Goal: Task Accomplishment & Management: Complete application form

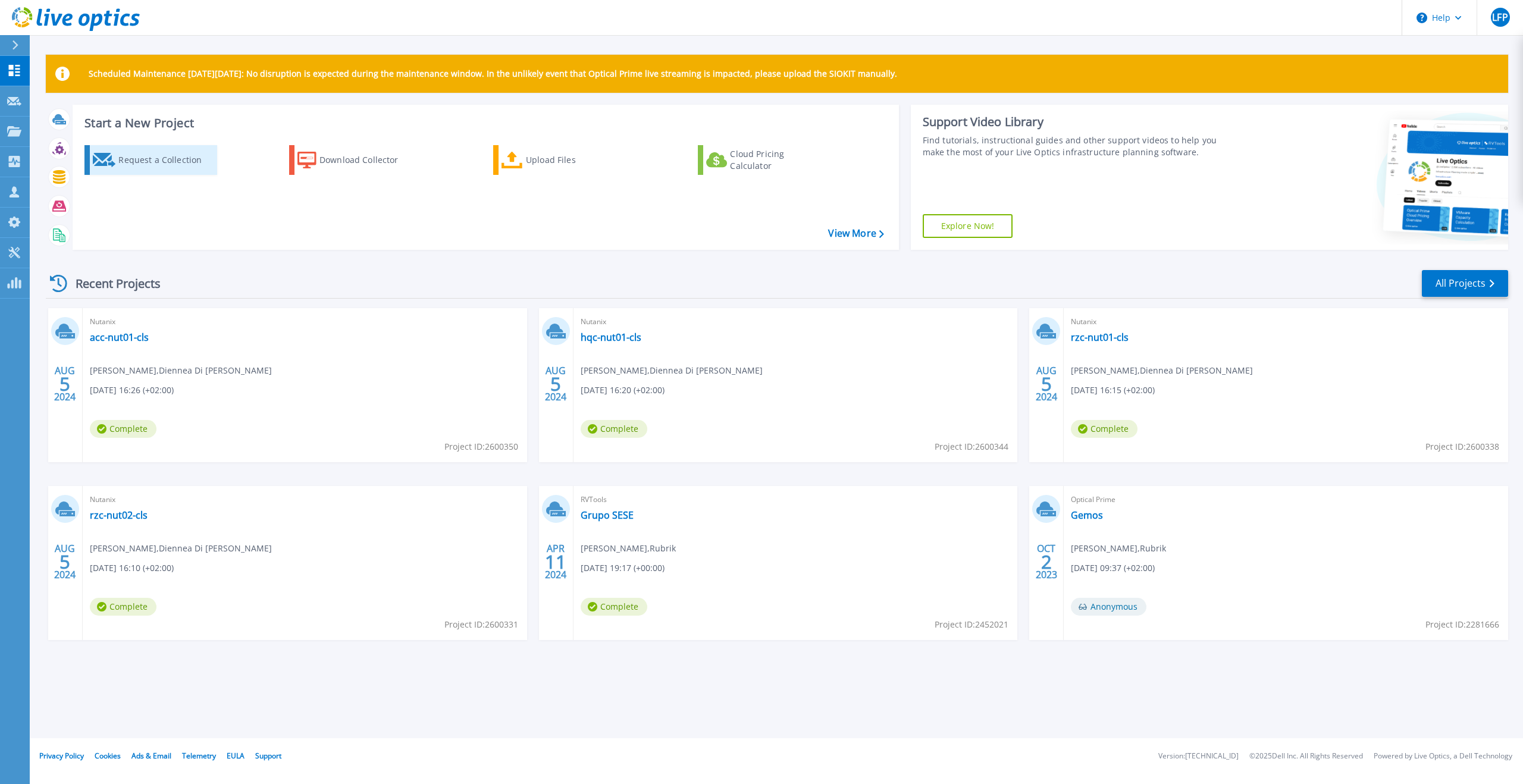
click at [165, 160] on div "Request a Collection" at bounding box center [165, 160] width 95 height 24
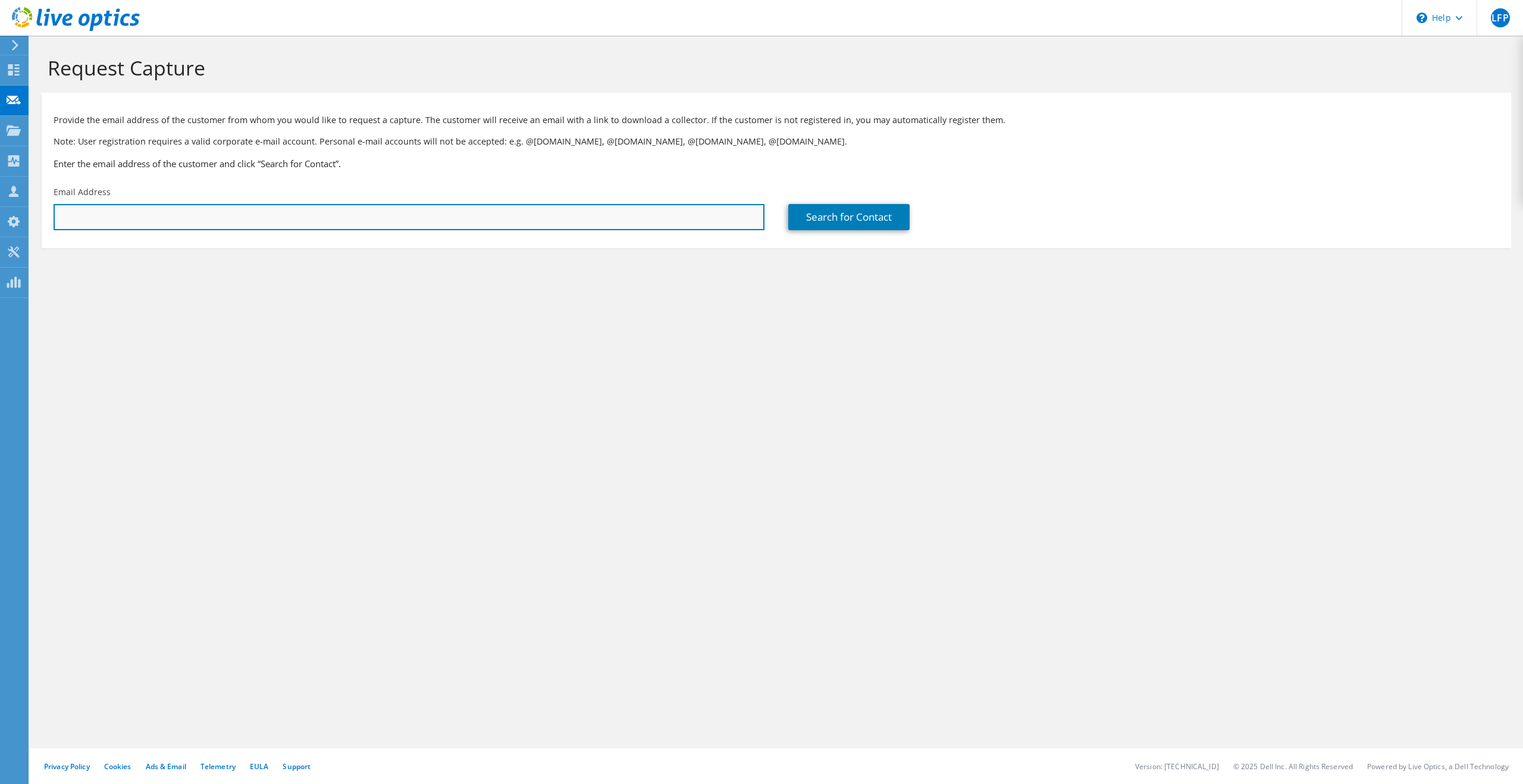
click at [503, 212] on input "text" at bounding box center [409, 216] width 711 height 26
type input "[EMAIL_ADDRESS][PERSON_NAME][DOMAIN_NAME]"
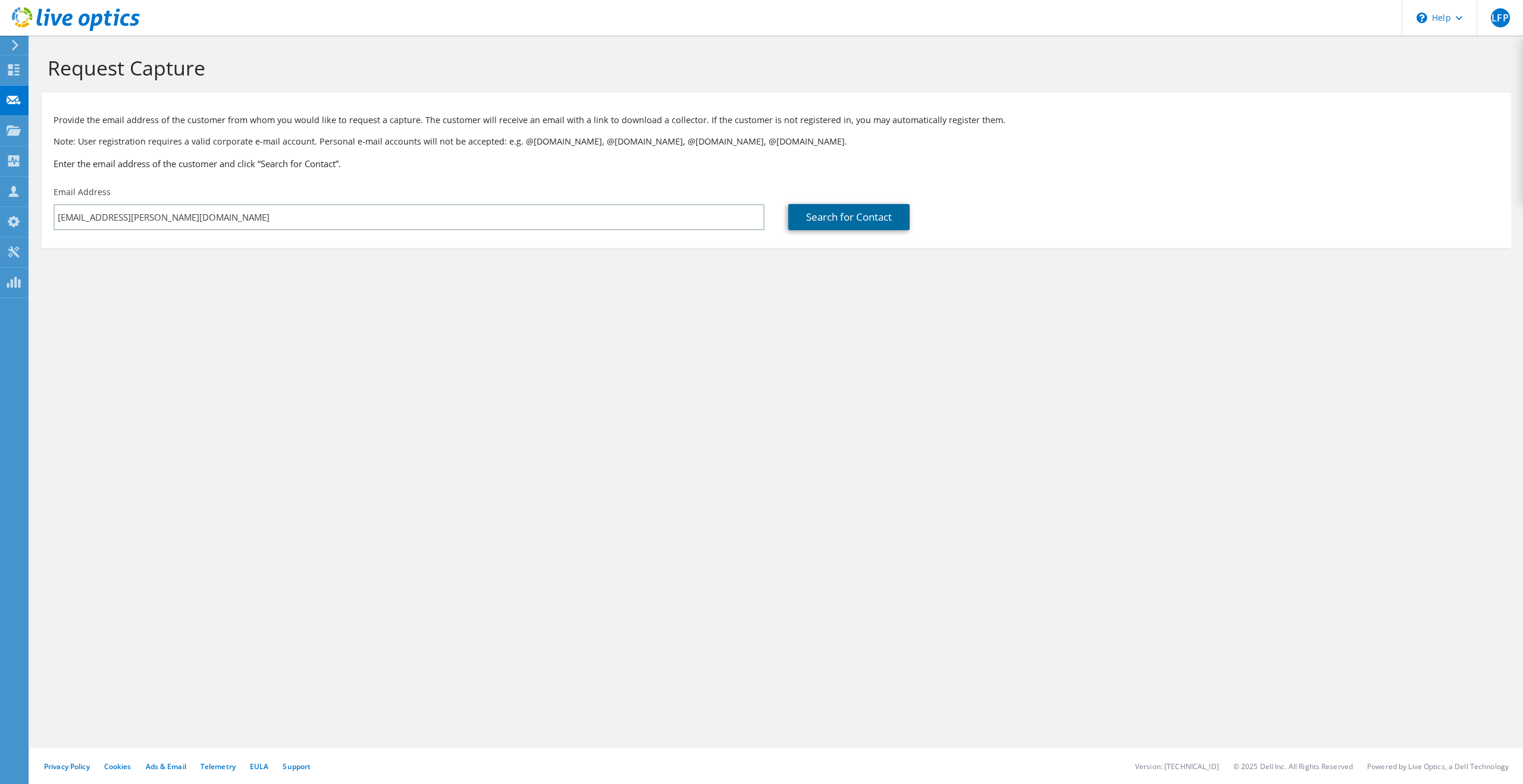
click at [836, 220] on link "Search for Contact" at bounding box center [849, 216] width 122 height 26
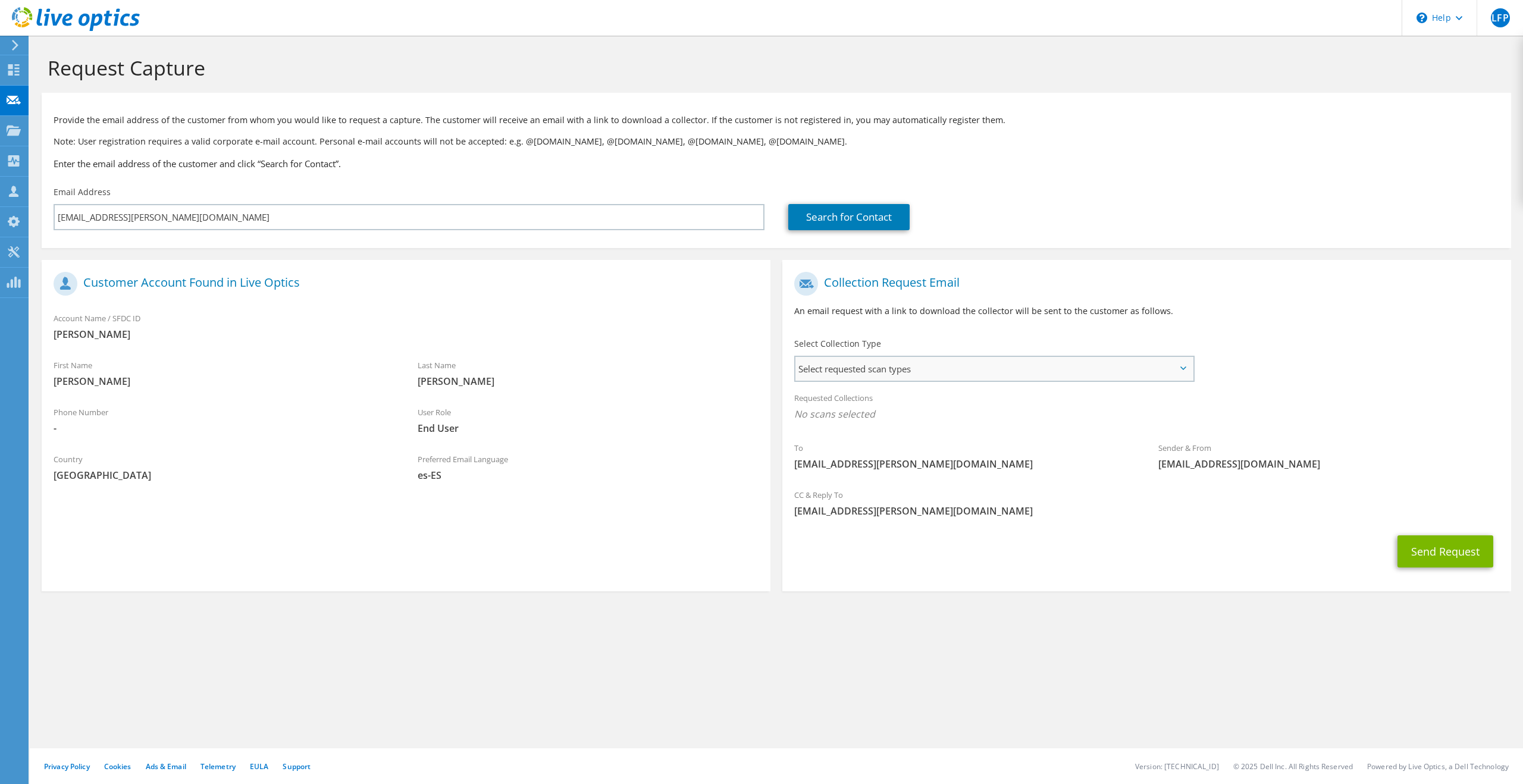
click at [933, 364] on span "Select requested scan types" at bounding box center [994, 368] width 397 height 24
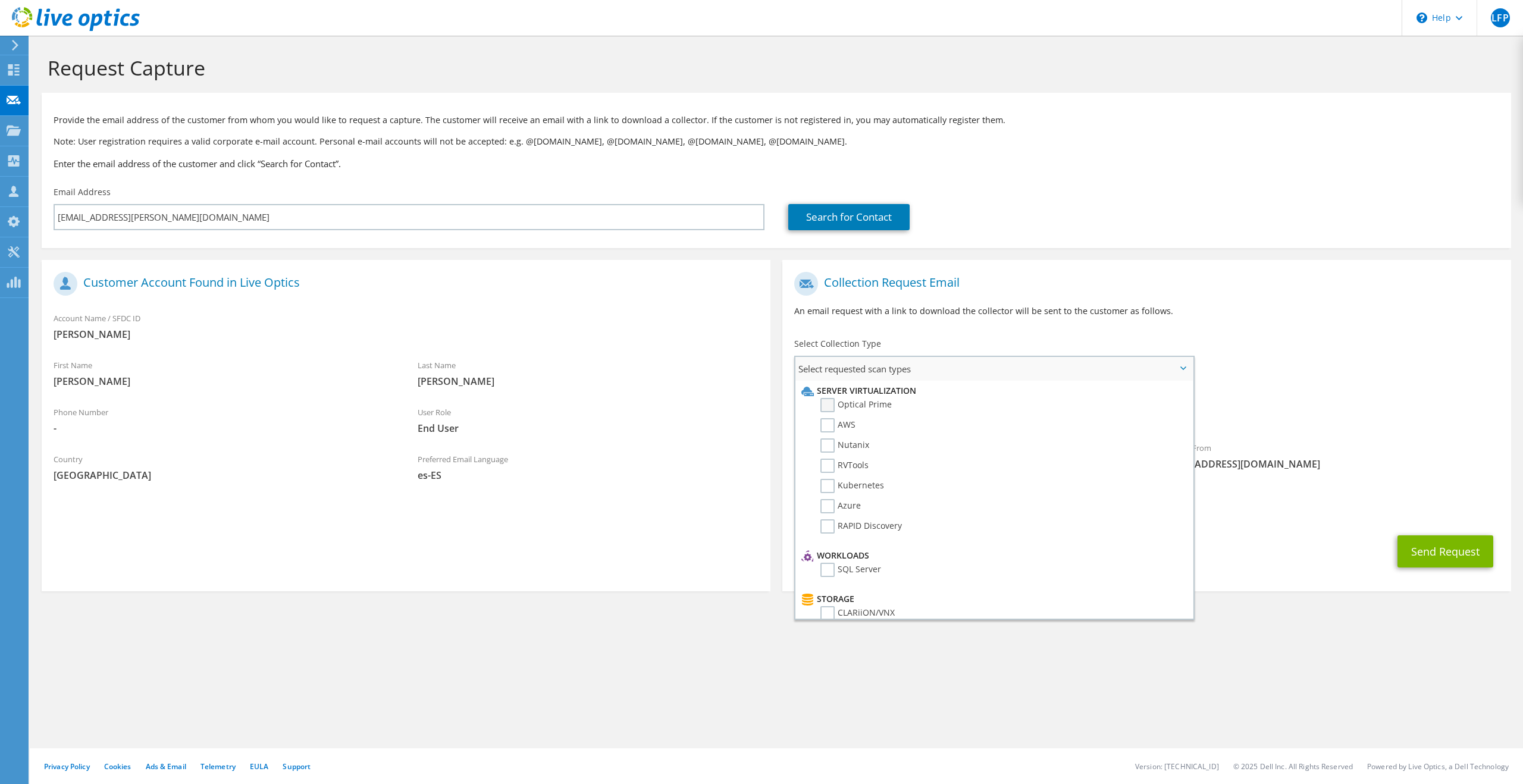
click at [864, 407] on label "Optical Prime" at bounding box center [855, 404] width 71 height 14
click at [0, 0] on input "Optical Prime" at bounding box center [0, 0] width 0 height 0
click at [675, 576] on section "Customer Account Found in Live Optics Account Name / SFDC ID Cosentino First Na…" at bounding box center [406, 427] width 729 height 335
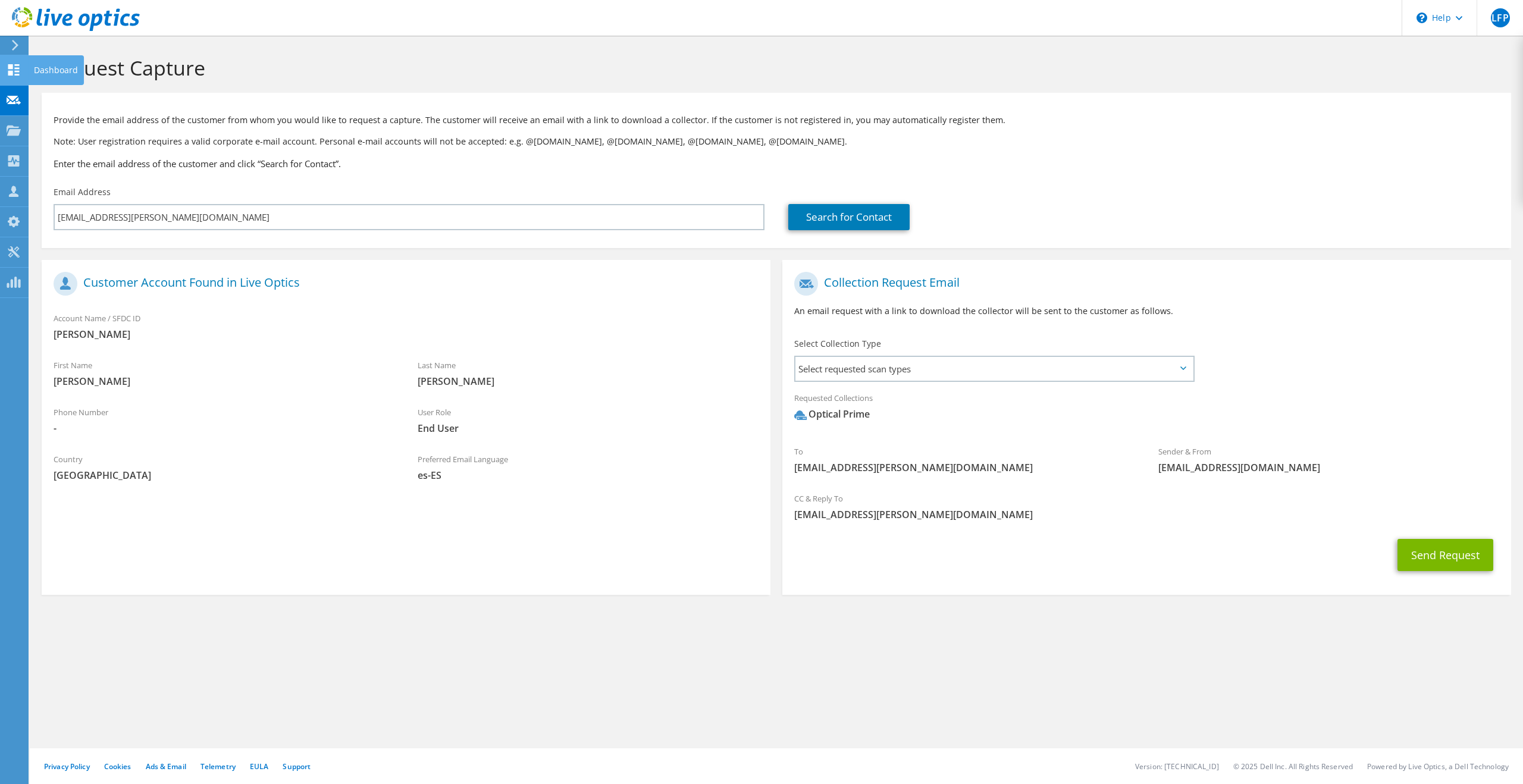
click at [13, 74] on icon at bounding box center [13, 70] width 14 height 11
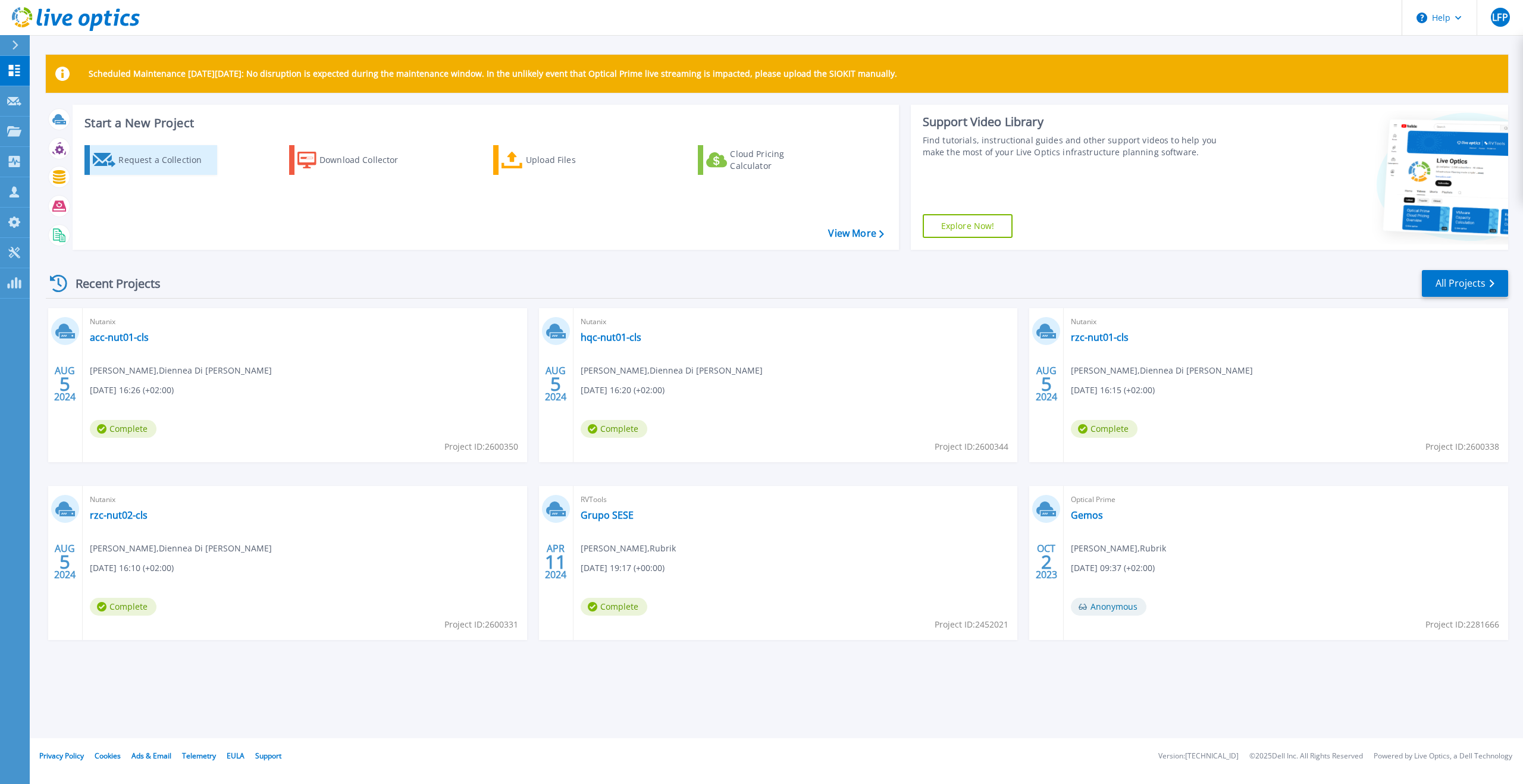
click at [128, 169] on div "Request a Collection" at bounding box center [165, 160] width 95 height 24
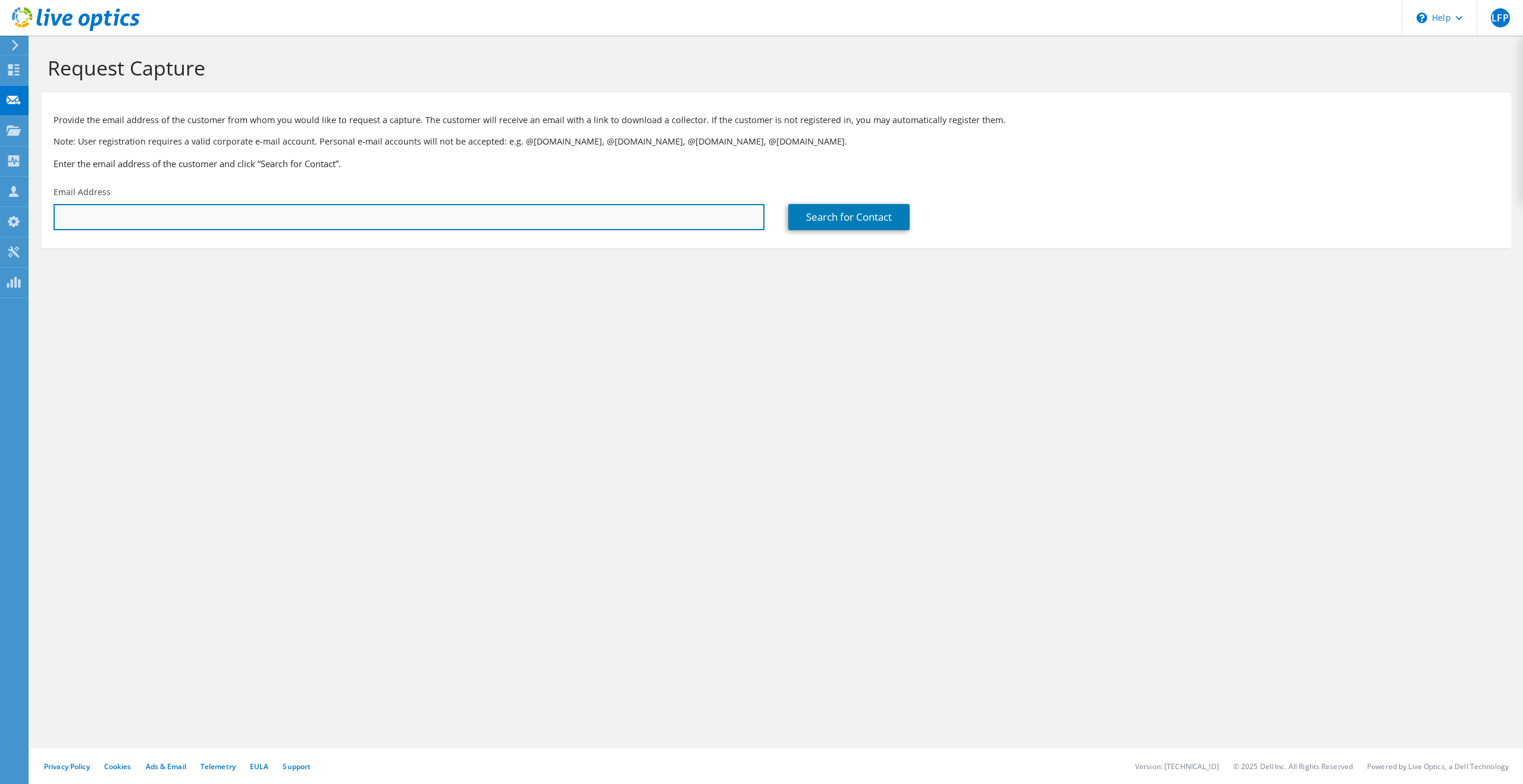
click at [335, 217] on input "text" at bounding box center [409, 216] width 711 height 26
type input "senna.lacunes@rubrik.com"
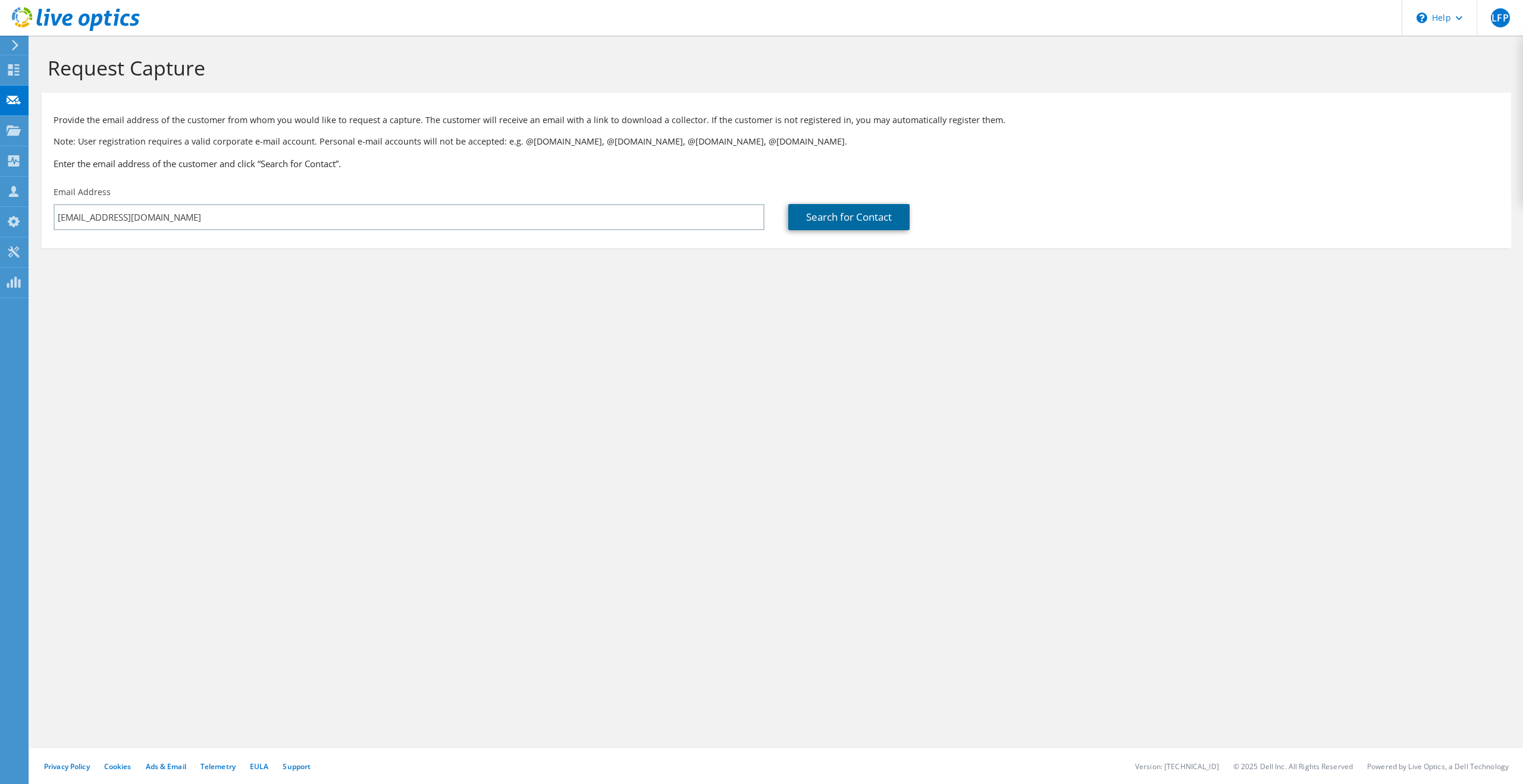
click at [895, 224] on link "Search for Contact" at bounding box center [849, 216] width 122 height 26
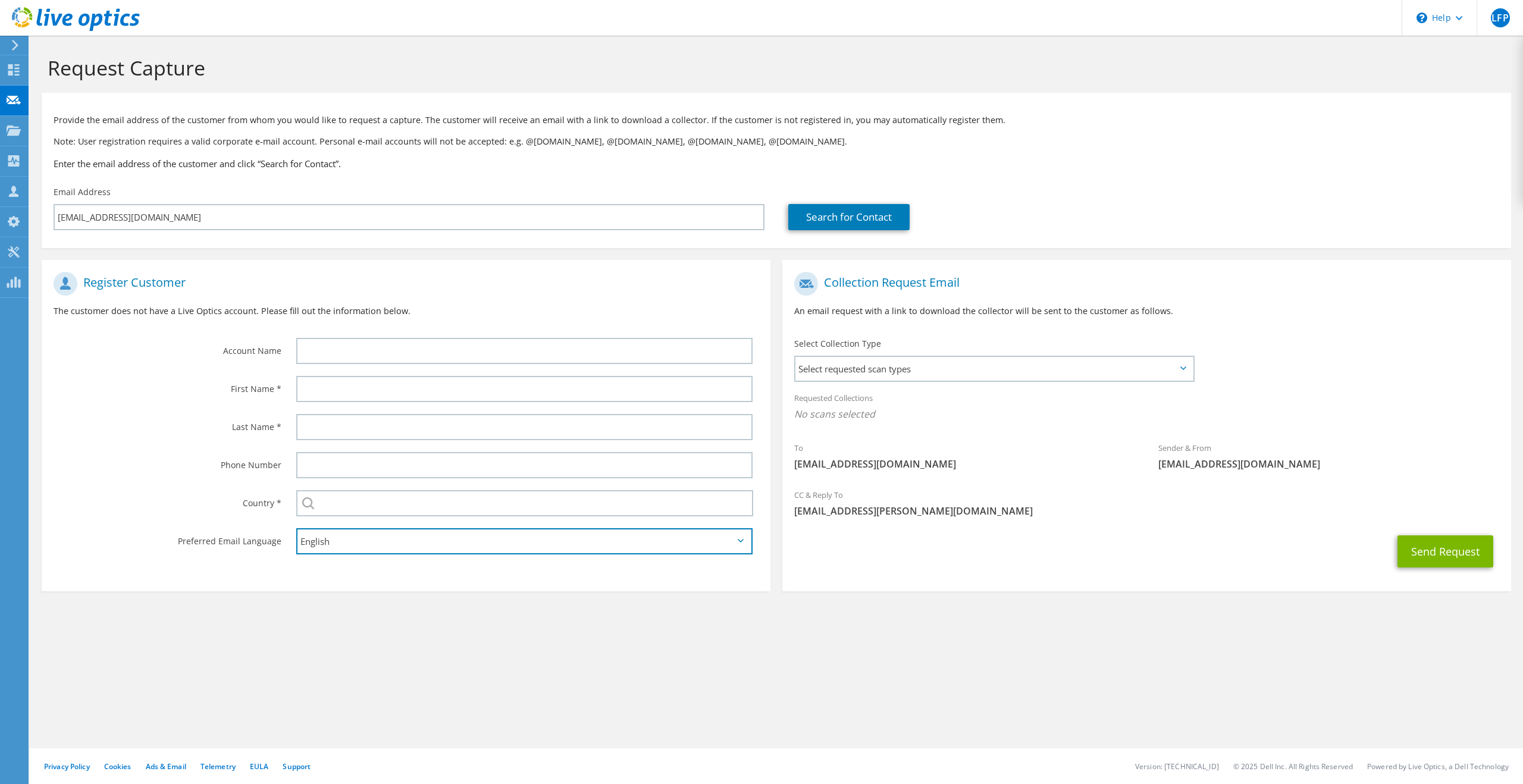
click at [474, 544] on select "English Deutsch Español Français Italiano Polski Português Русский 한국어 中文 日本語" at bounding box center [524, 540] width 456 height 26
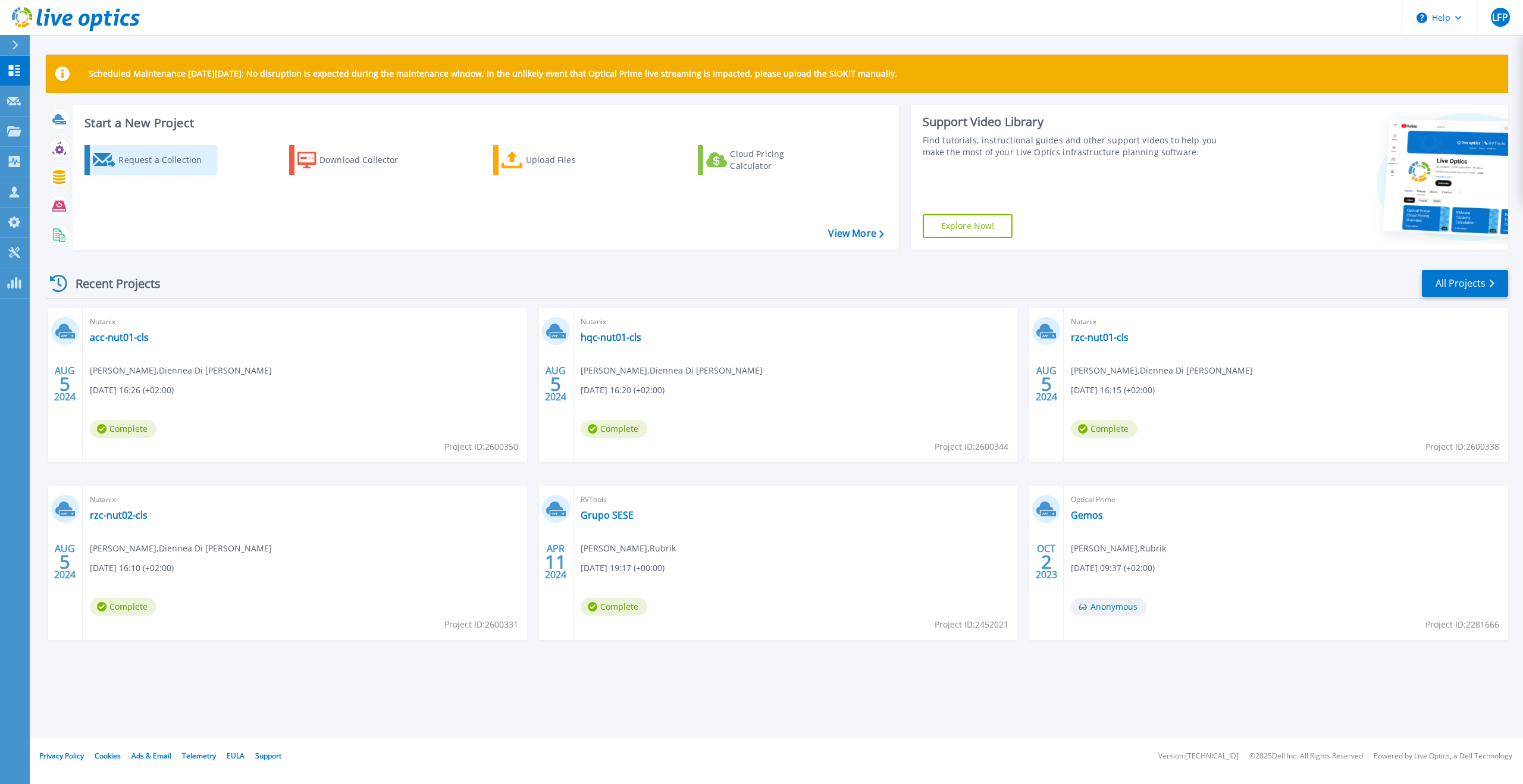
click at [159, 163] on div "Request a Collection" at bounding box center [165, 160] width 95 height 24
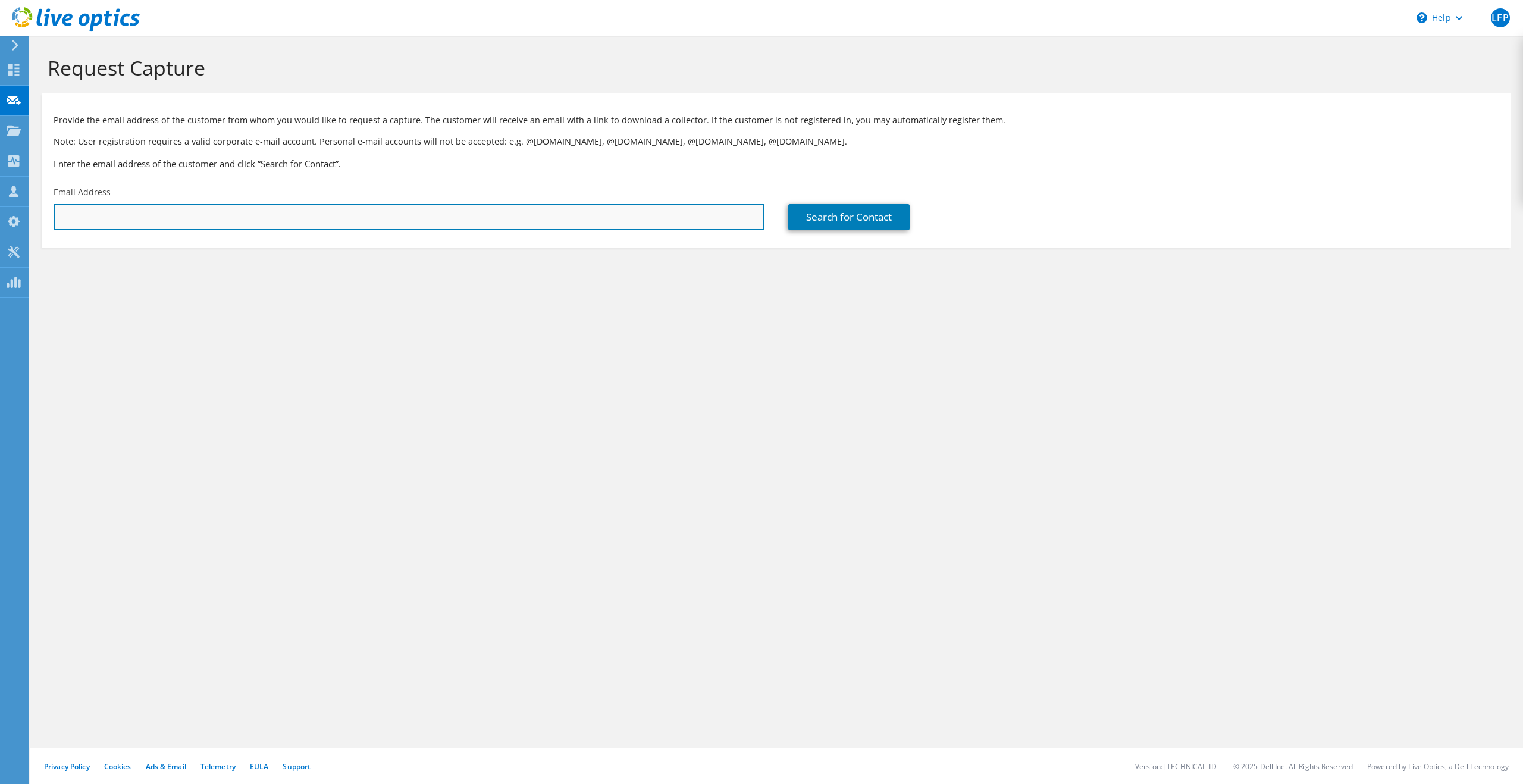
click at [462, 222] on input "text" at bounding box center [409, 216] width 711 height 26
click at [561, 222] on input "text" at bounding box center [409, 216] width 711 height 26
paste input "r.kuperus@revalidatie-friesland.nl"
type input "r.kuperus@revalidatie-friesland.nl"
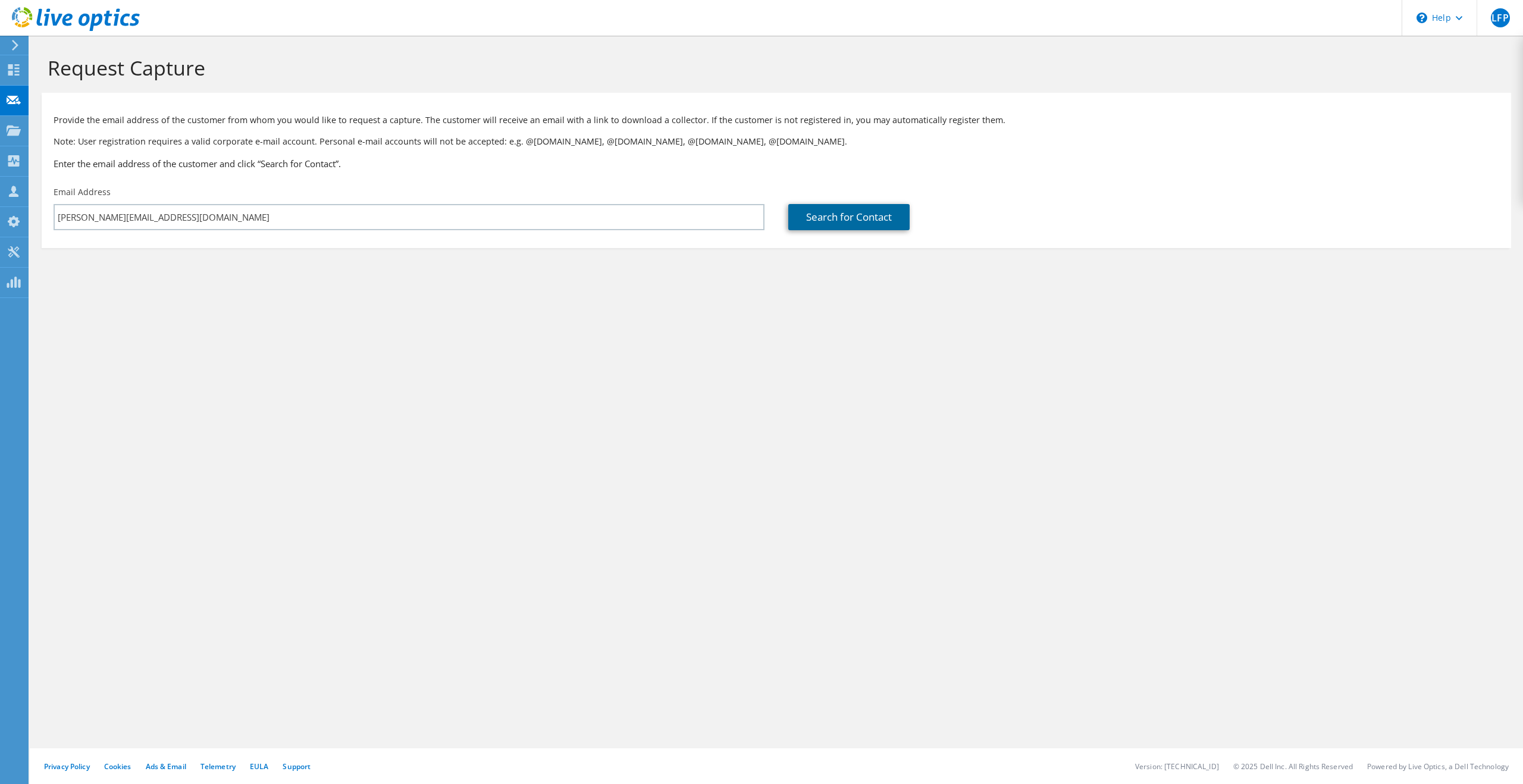
click at [855, 218] on link "Search for Contact" at bounding box center [849, 216] width 122 height 26
type input "Revalidatie Friesland"
type input "Ronnie"
type input "Kuperus"
type input "[GEOGRAPHIC_DATA]"
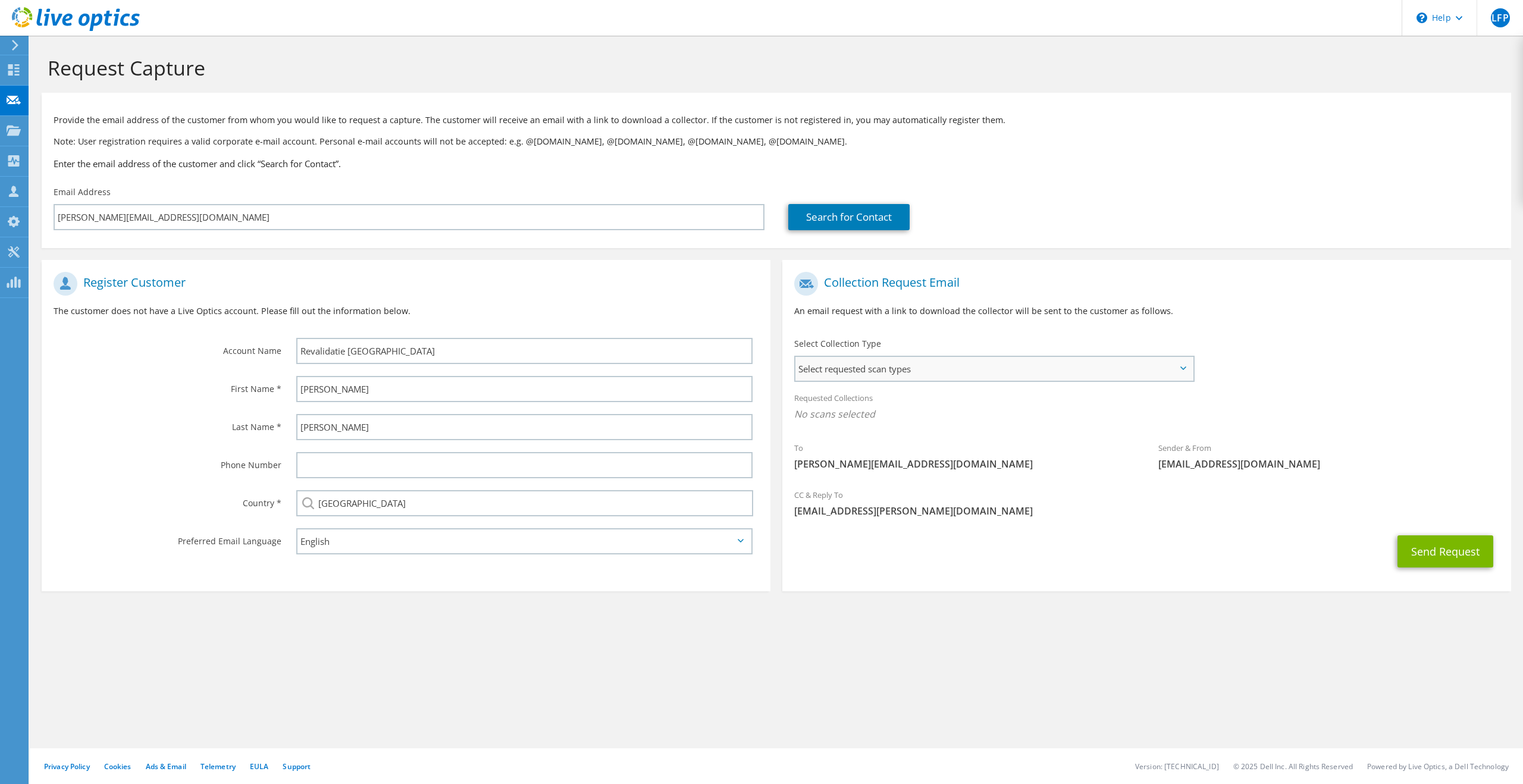
click at [939, 366] on span "Select requested scan types" at bounding box center [994, 368] width 397 height 24
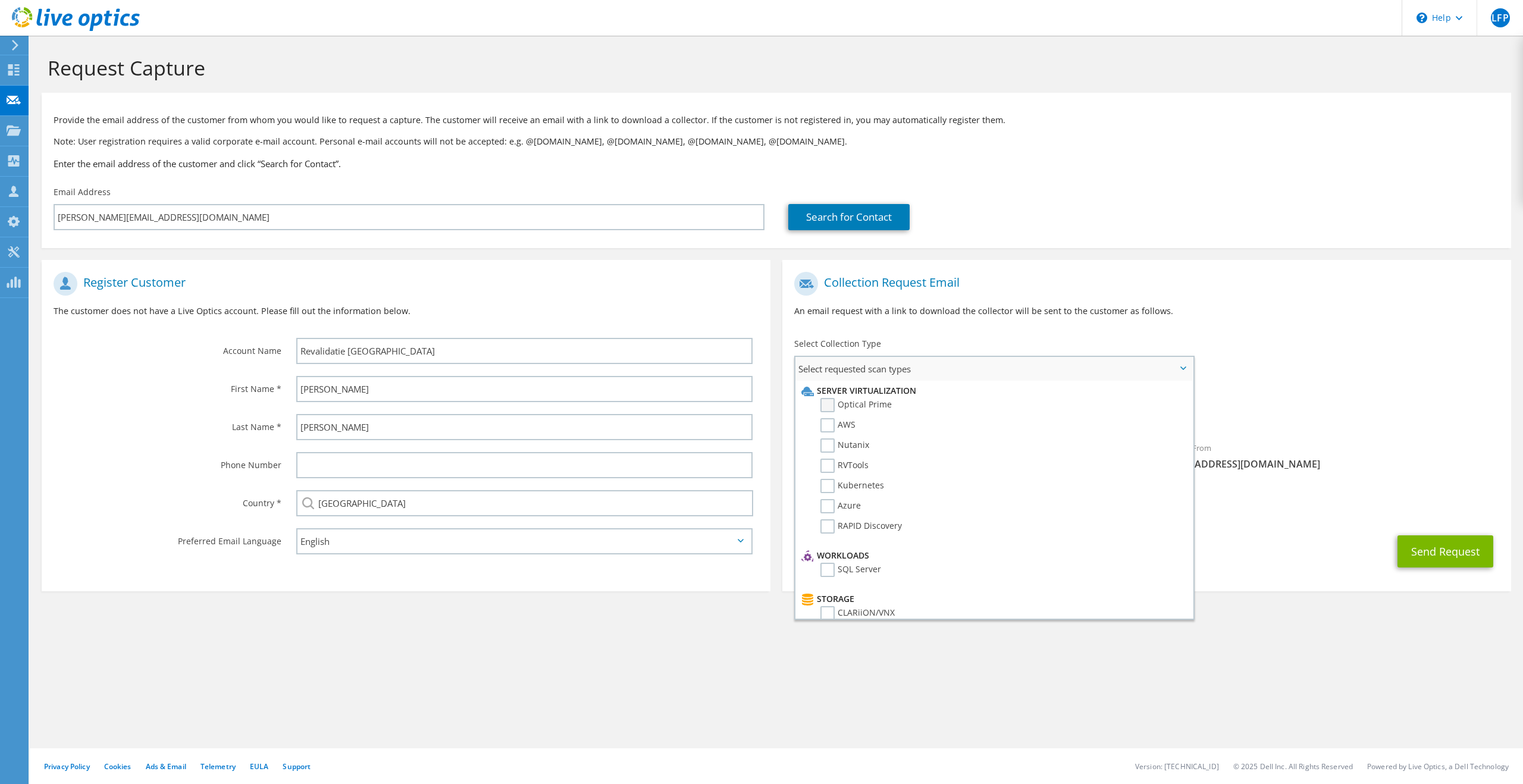
click at [825, 410] on label "Optical Prime" at bounding box center [855, 404] width 71 height 14
click at [0, 0] on input "Optical Prime" at bounding box center [0, 0] width 0 height 0
click at [829, 449] on label "Nutanix" at bounding box center [844, 445] width 48 height 14
click at [0, 0] on input "Nutanix" at bounding box center [0, 0] width 0 height 0
click at [830, 465] on label "RVTools" at bounding box center [844, 465] width 48 height 14
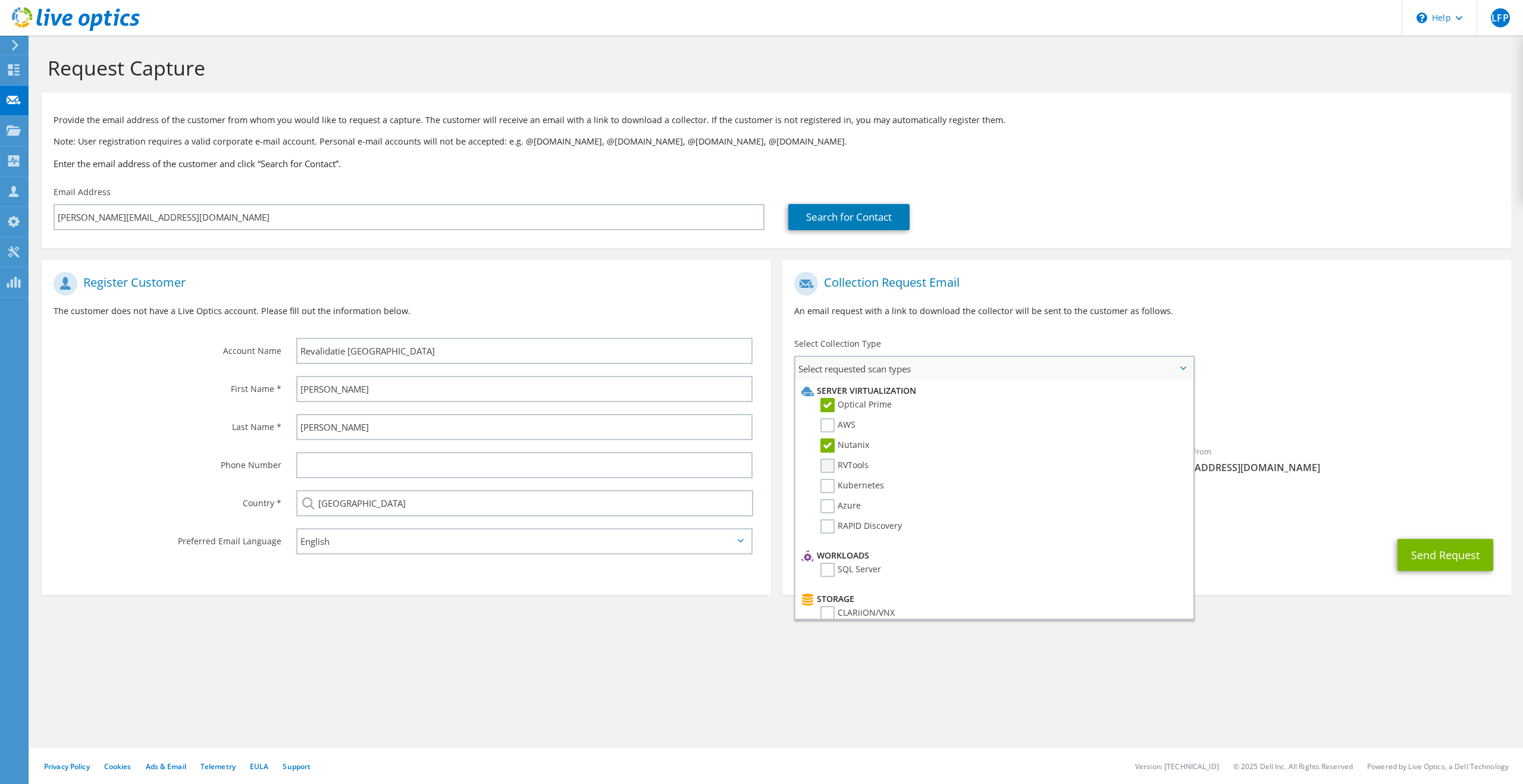
click at [0, 0] on input "RVTools" at bounding box center [0, 0] width 0 height 0
click at [829, 601] on label "Dossier" at bounding box center [844, 599] width 47 height 14
click at [0, 0] on input "Dossier" at bounding box center [0, 0] width 0 height 0
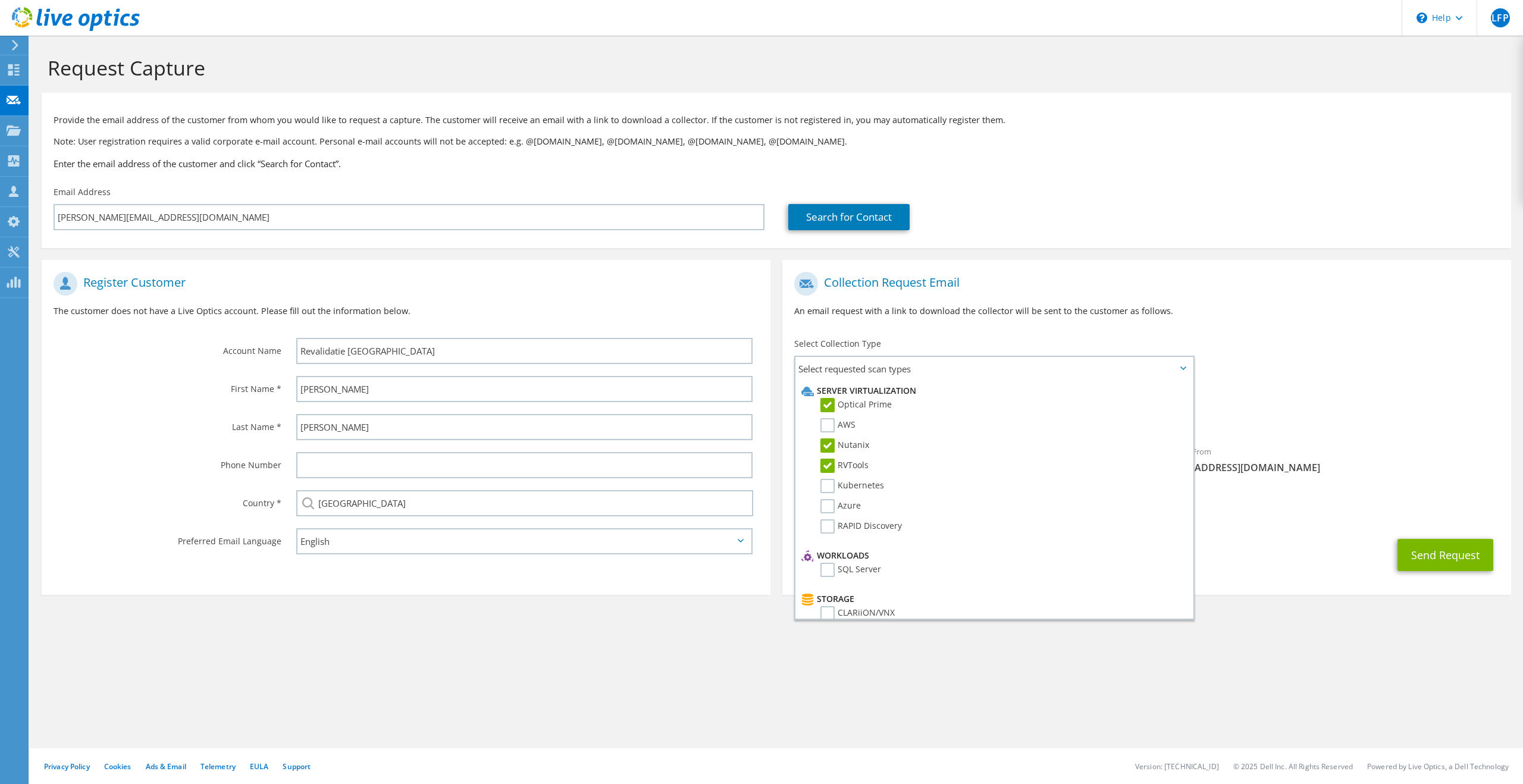
click at [1289, 577] on section "Collection Request Email An email request with a link to download the collector…" at bounding box center [1146, 427] width 729 height 335
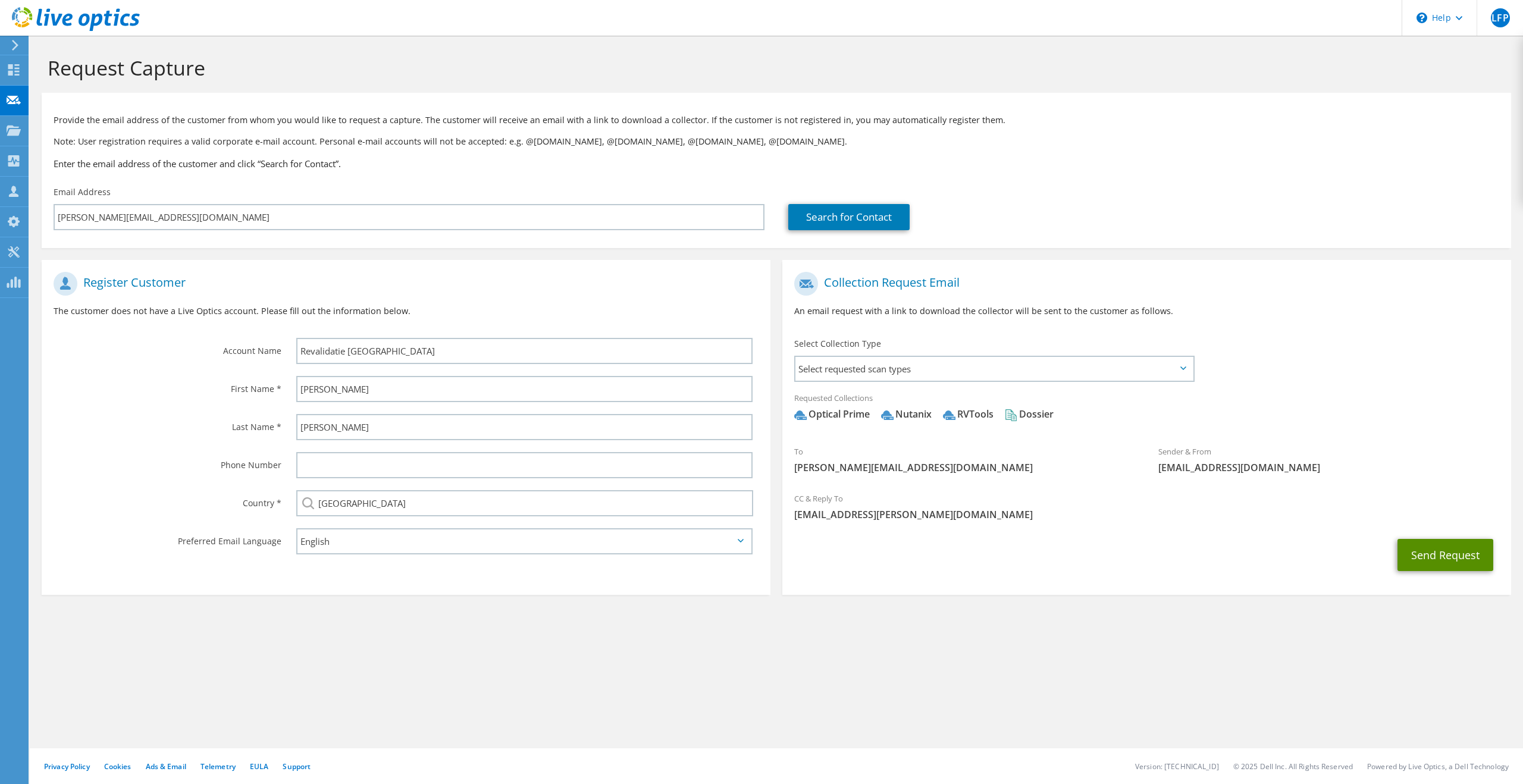
click at [1422, 562] on button "Send Request" at bounding box center [1445, 555] width 96 height 32
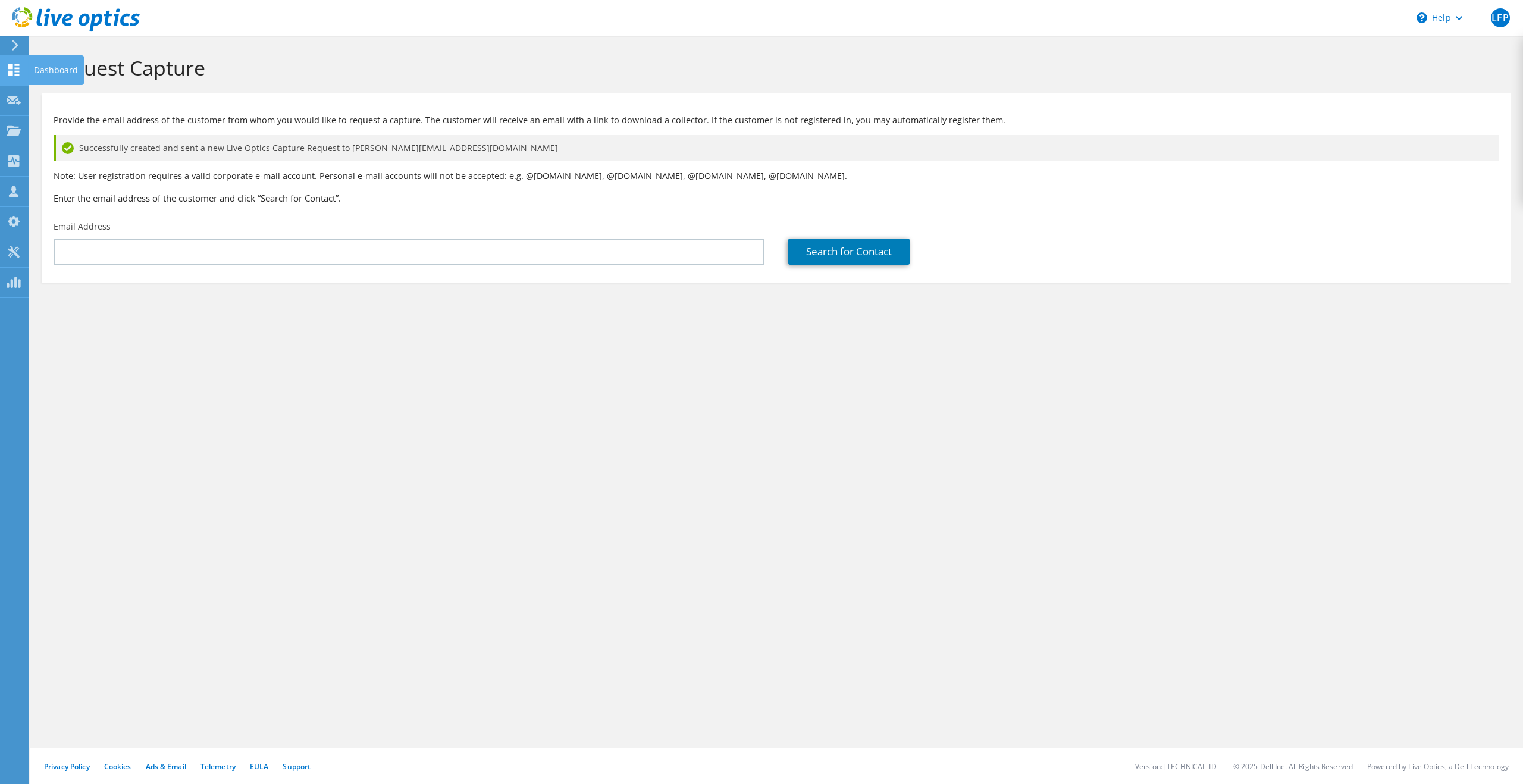
click at [19, 70] on icon at bounding box center [13, 70] width 14 height 11
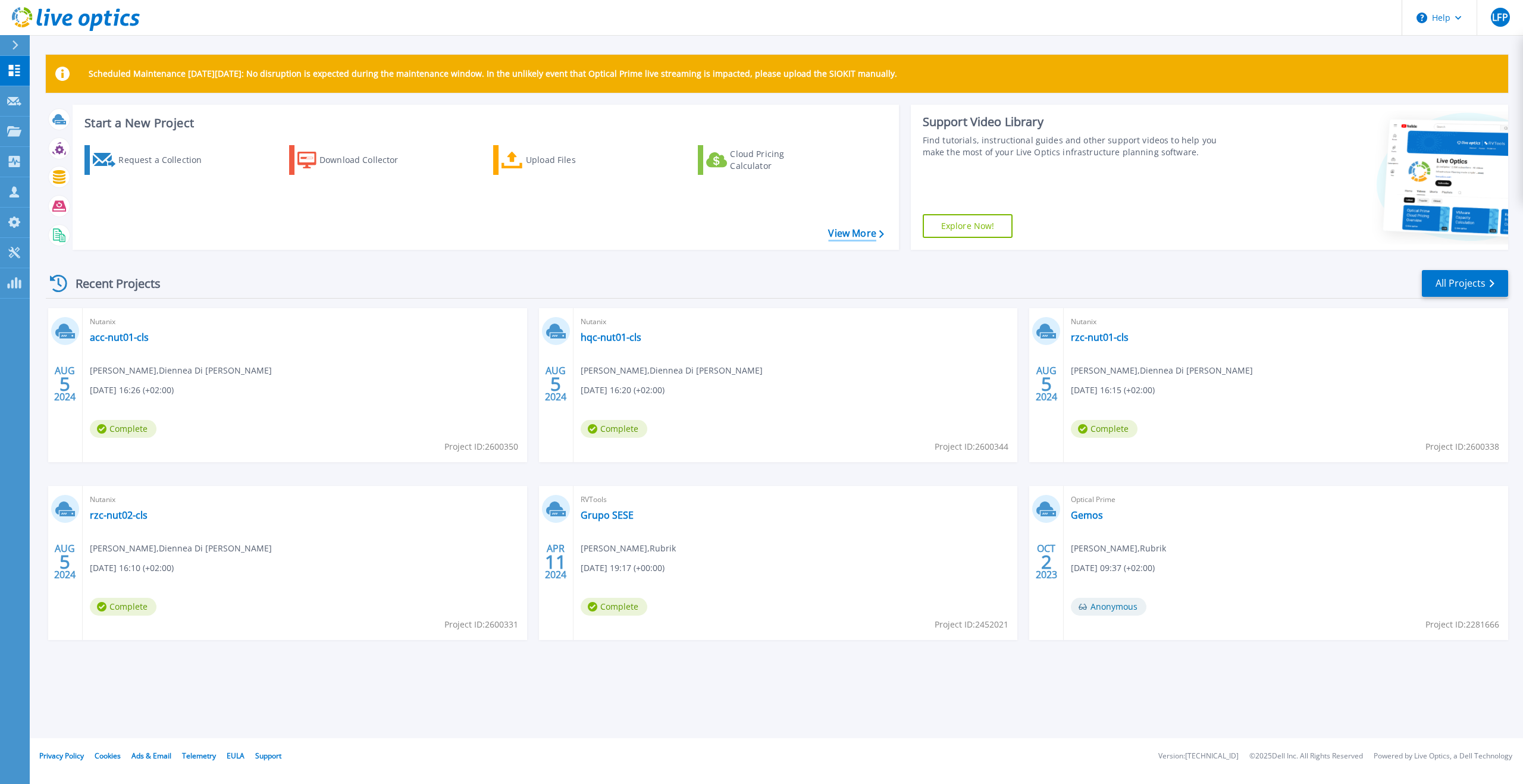
click at [849, 230] on link "View More" at bounding box center [855, 233] width 55 height 11
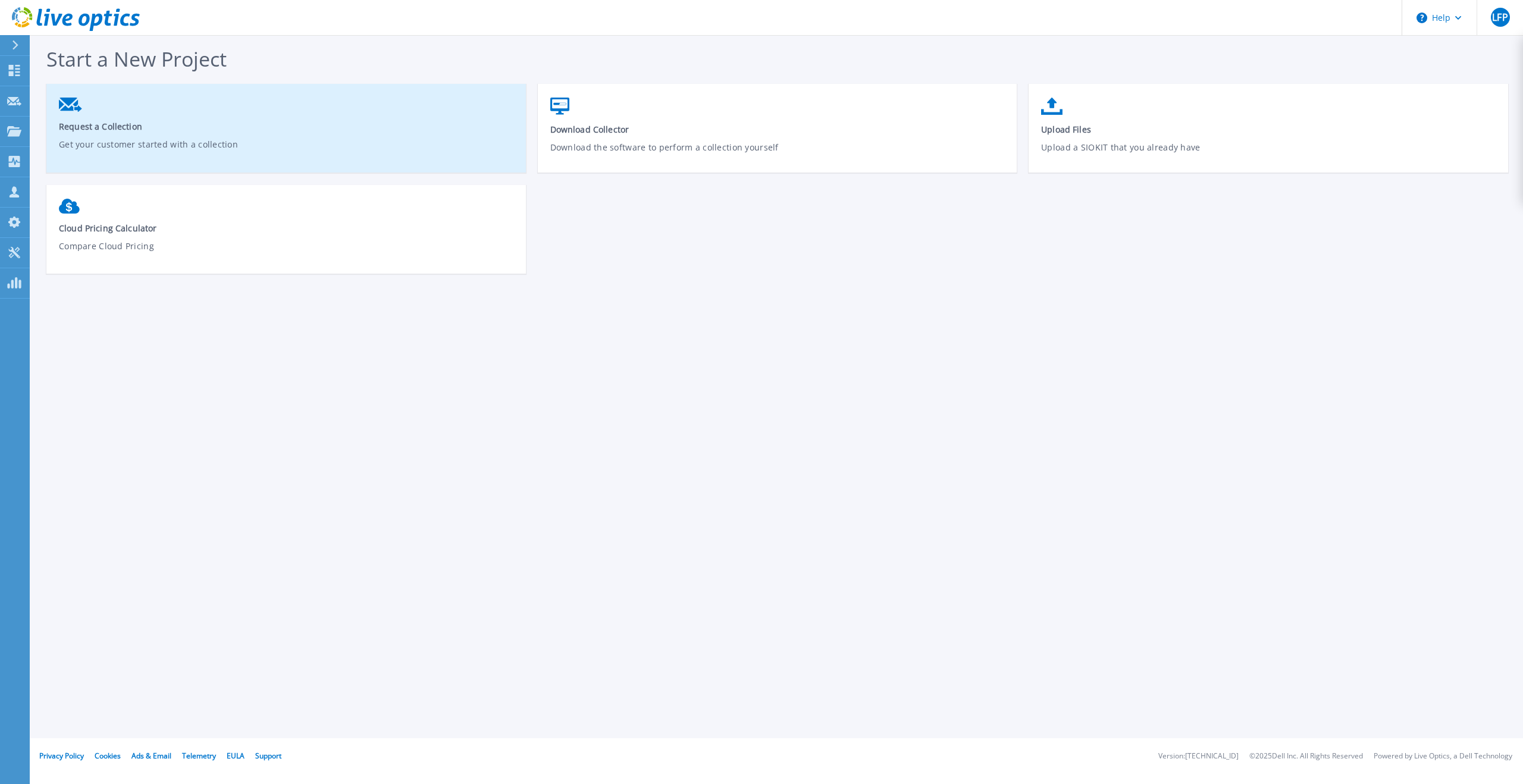
click at [211, 123] on span "Request a Collection" at bounding box center [286, 126] width 455 height 11
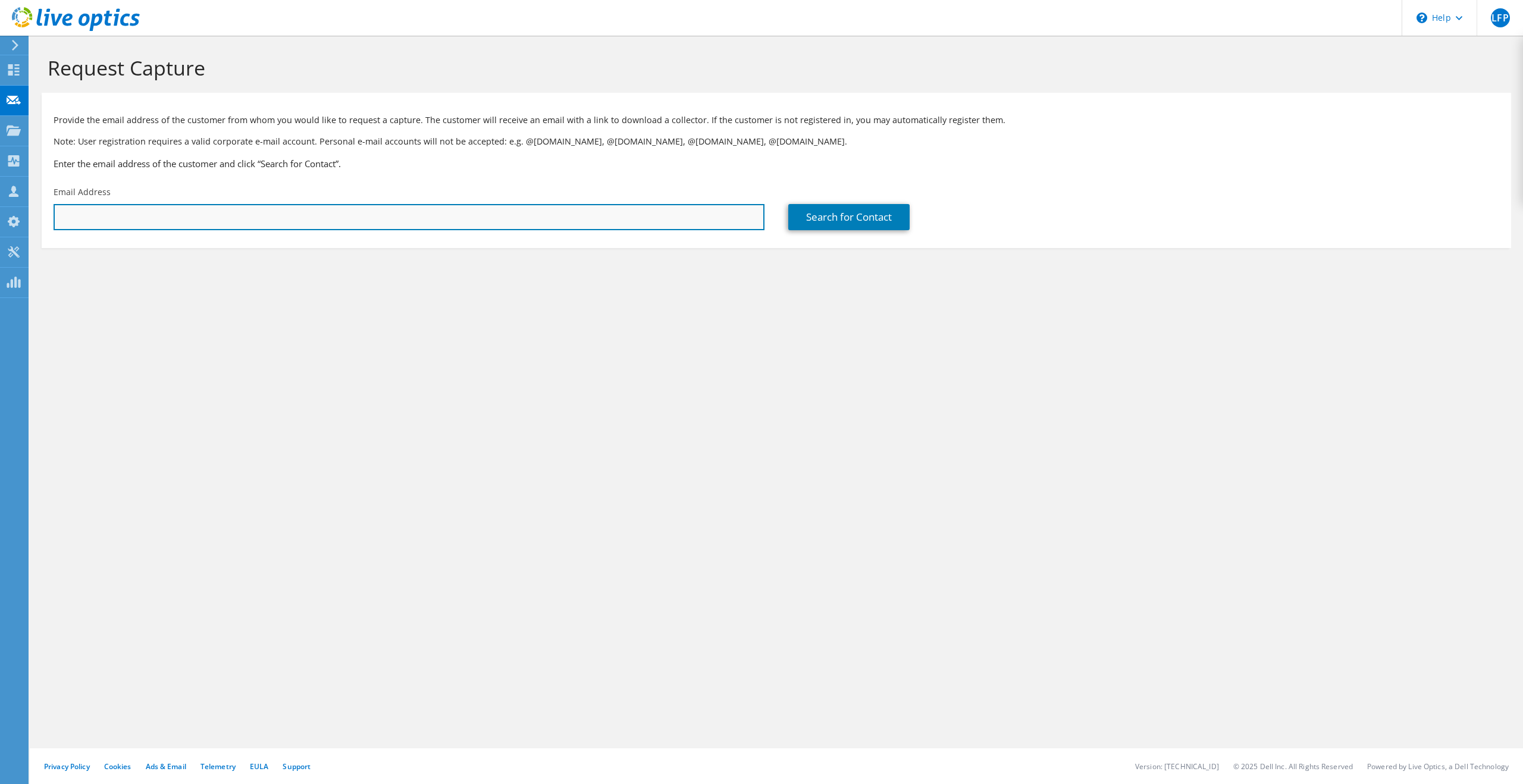
click at [551, 212] on input "text" at bounding box center [409, 216] width 711 height 26
click at [506, 214] on input "text" at bounding box center [409, 216] width 711 height 26
type input "r.kuperus@revalidatie-friesland.nl"
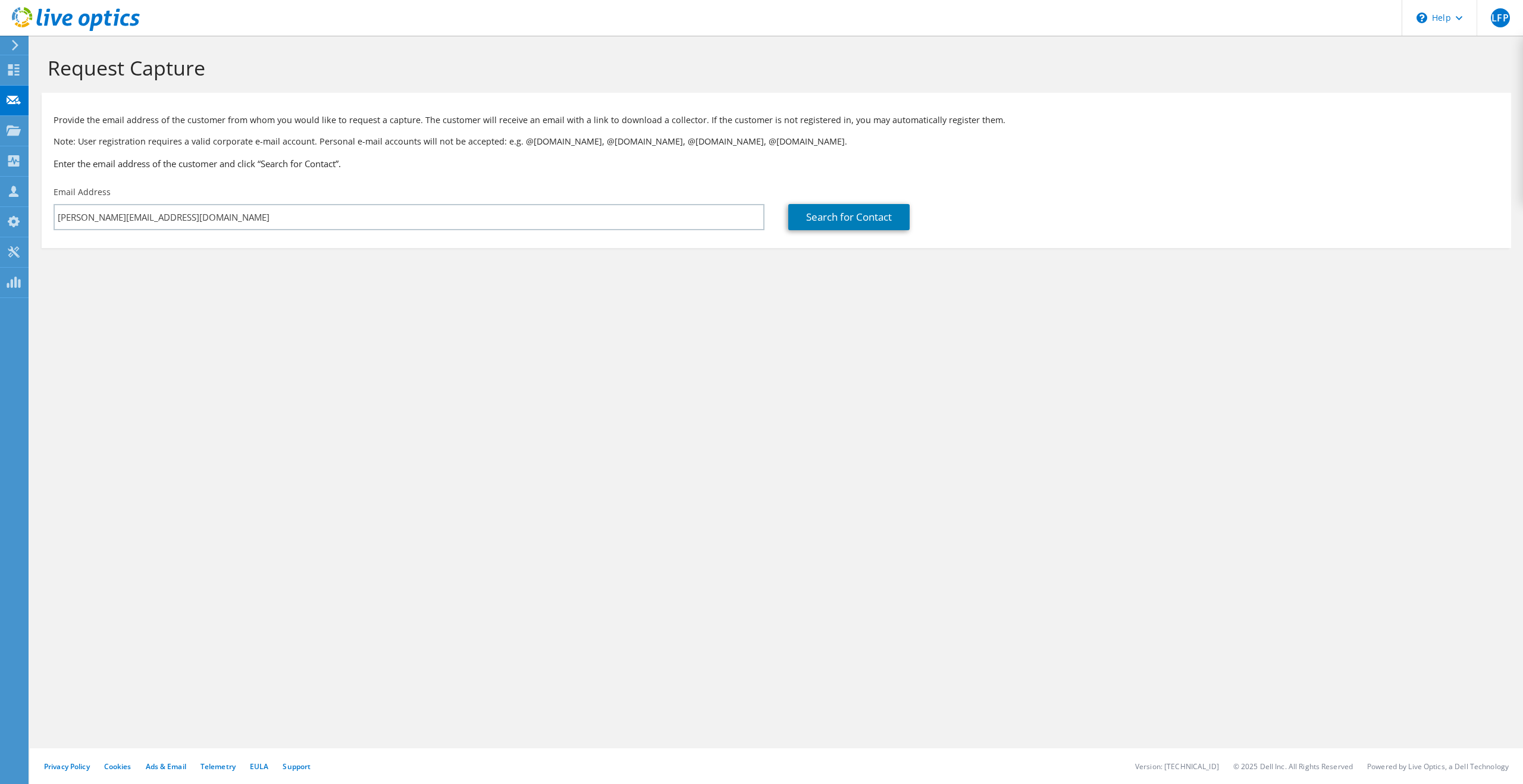
click at [863, 230] on div "Search for Contact" at bounding box center [1144, 208] width 735 height 56
click at [877, 216] on link "Search for Contact" at bounding box center [849, 216] width 122 height 26
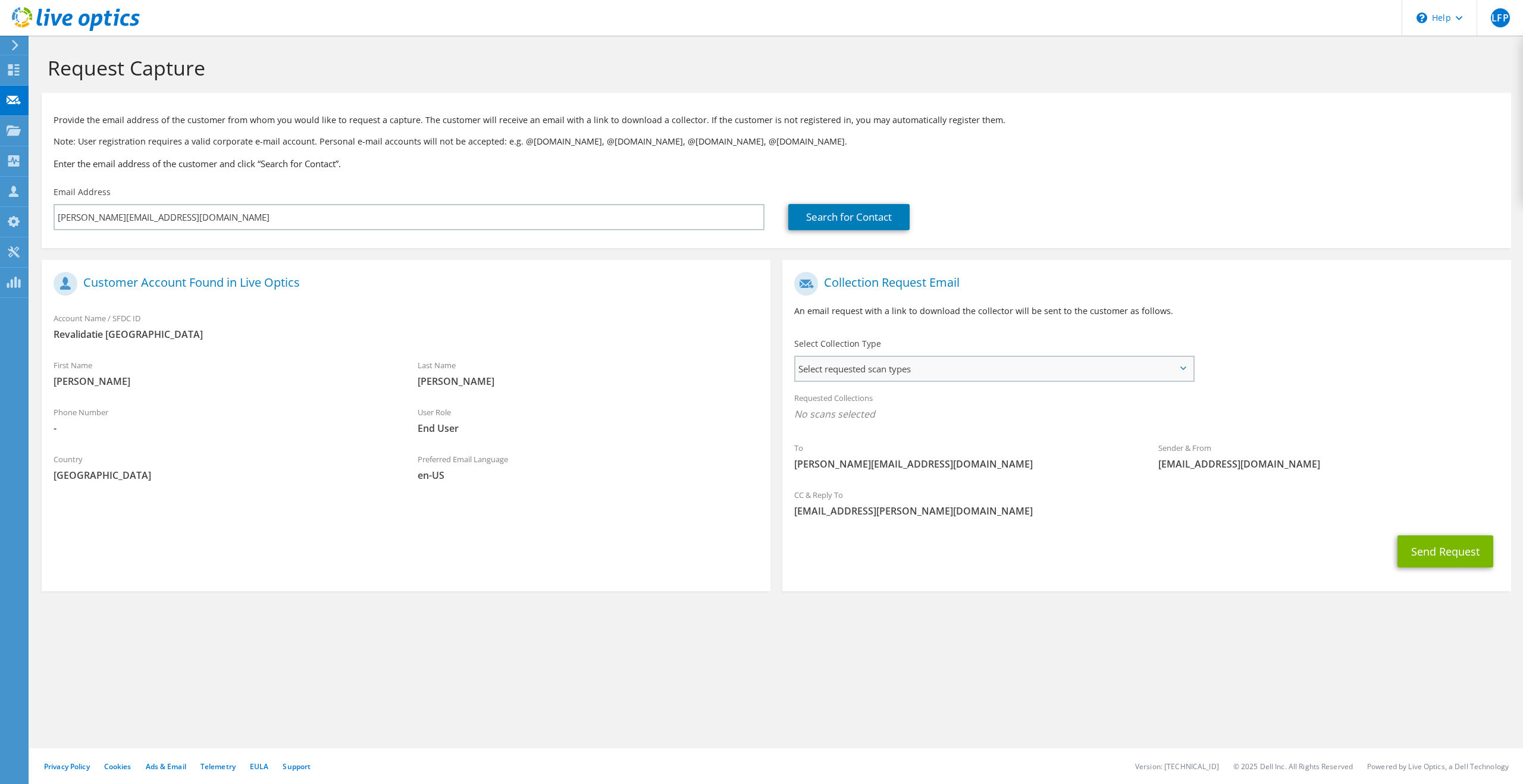
click at [916, 369] on span "Select requested scan types" at bounding box center [994, 368] width 397 height 24
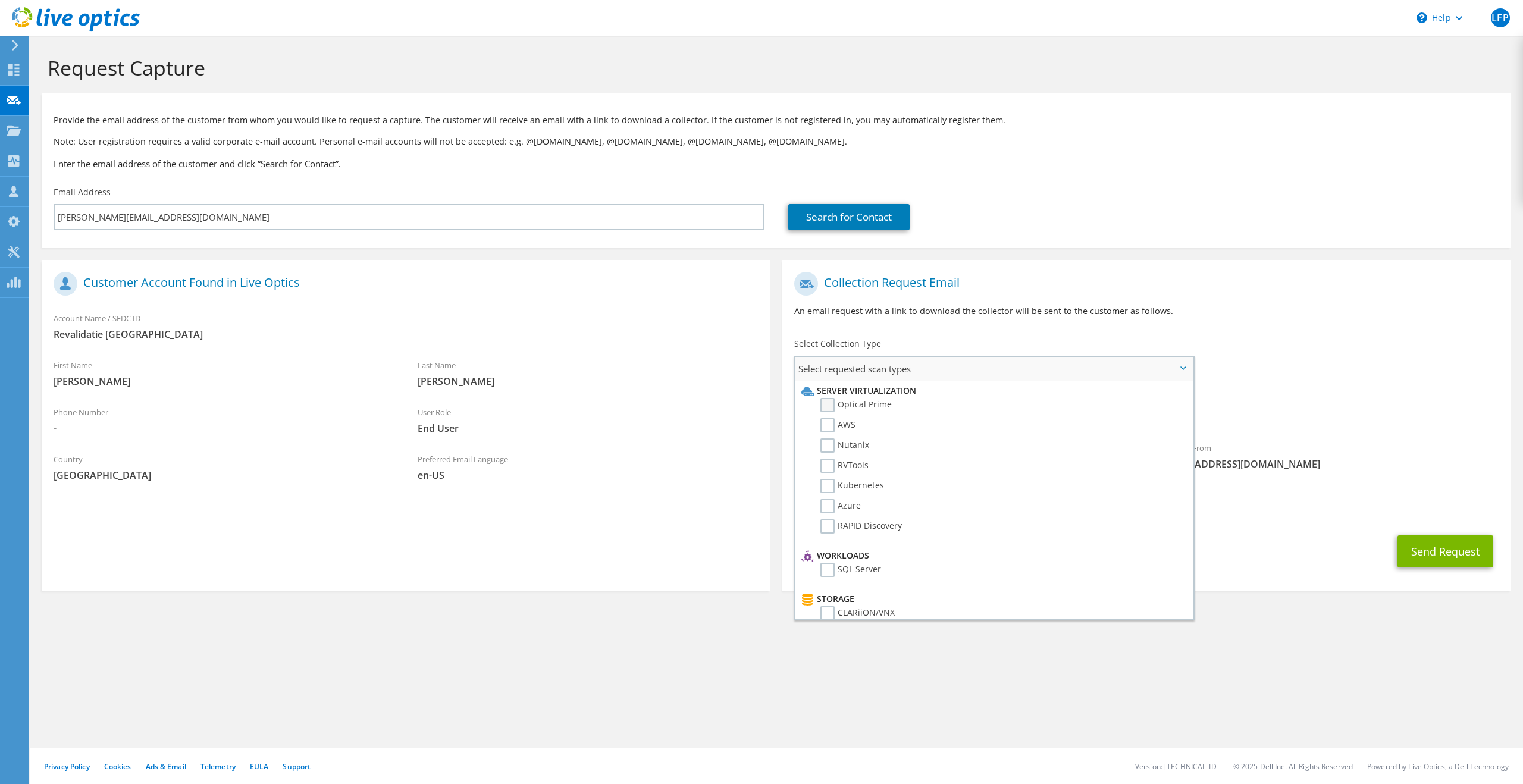
click at [830, 406] on label "Optical Prime" at bounding box center [855, 404] width 71 height 14
click at [0, 0] on input "Optical Prime" at bounding box center [0, 0] width 0 height 0
click at [828, 428] on label "AWS" at bounding box center [838, 425] width 35 height 14
click at [0, 0] on input "AWS" at bounding box center [0, 0] width 0 height 0
click at [828, 464] on label "RVTools" at bounding box center [844, 465] width 48 height 14
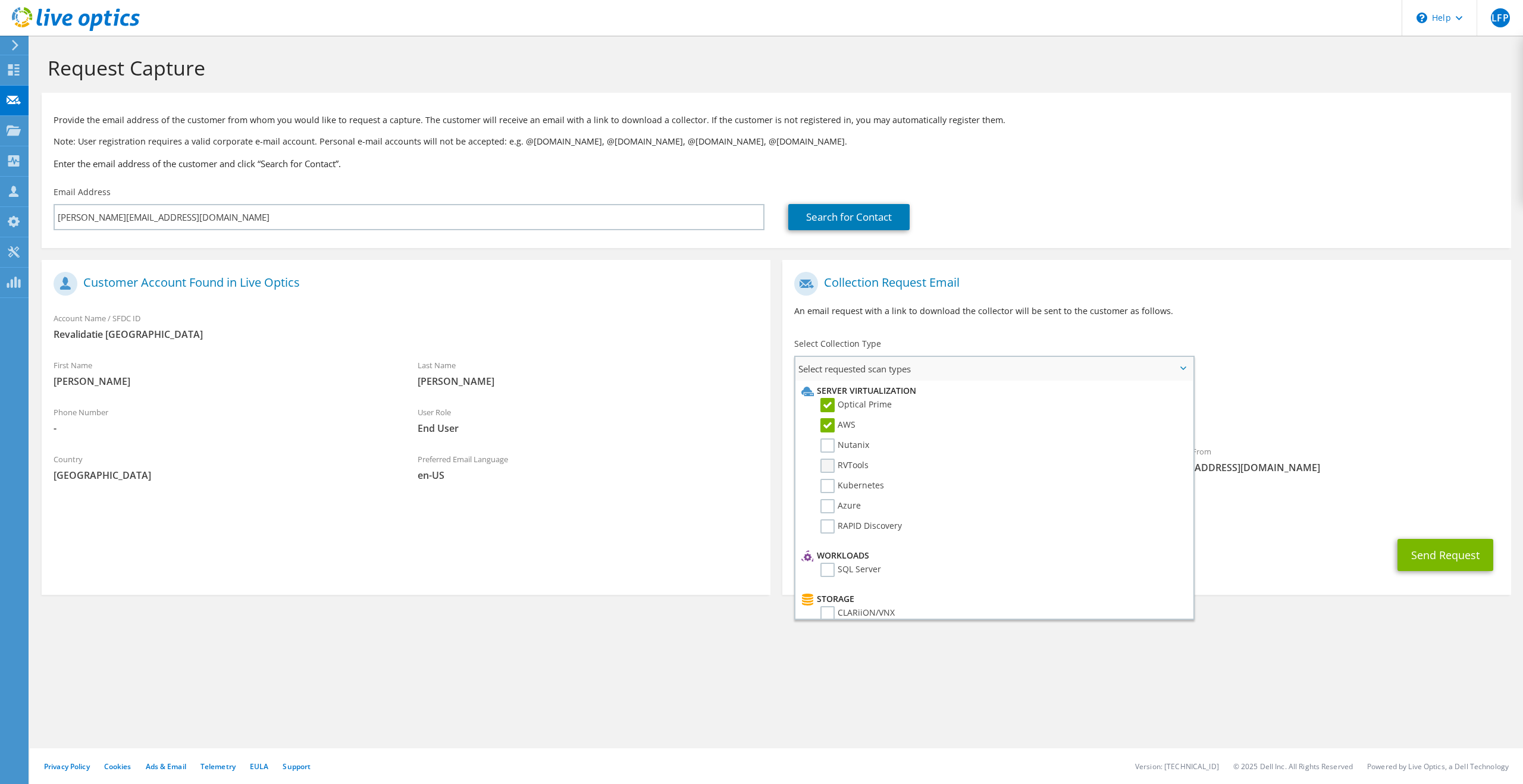
click at [0, 0] on input "RVTools" at bounding box center [0, 0] width 0 height 0
click at [828, 509] on label "Azure" at bounding box center [840, 506] width 41 height 14
click at [0, 0] on input "Azure" at bounding box center [0, 0] width 0 height 0
click at [1426, 552] on button "Send Request" at bounding box center [1445, 555] width 96 height 32
